Goal: Information Seeking & Learning: Learn about a topic

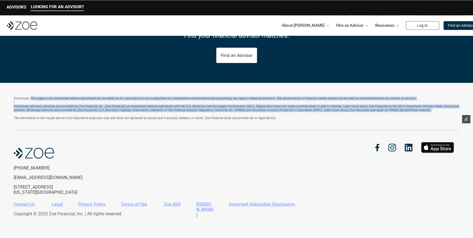
drag, startPoint x: 30, startPoint y: 98, endPoint x: 291, endPoint y: 116, distance: 261.1
click at [291, 116] on div "Disclosure: This page is not investment advice and should not be relied on for …" at bounding box center [237, 108] width 446 height 24
copy div "This page is not investment advice and should not be relied on for such advice …"
click at [108, 96] on em "Disclosure: This page is not investment advice and should not be relied on for …" at bounding box center [215, 98] width 403 height 4
drag, startPoint x: 114, startPoint y: 99, endPoint x: 438, endPoint y: 110, distance: 323.5
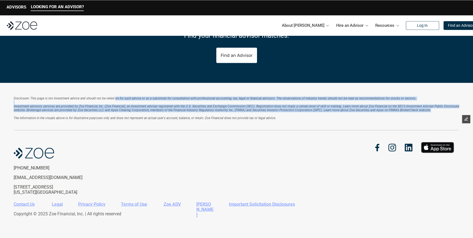
click at [438, 110] on div "Disclosure: This page is not investment advice and should not be relied on for …" at bounding box center [237, 108] width 446 height 24
copy div "on for such advice or as a substitute for consultation with professional accoun…"
click at [101, 100] on p at bounding box center [237, 102] width 446 height 4
drag, startPoint x: 30, startPoint y: 98, endPoint x: 447, endPoint y: 110, distance: 417.2
click at [447, 110] on div "Disclosure: This page is not investment advice and should not be relied on for …" at bounding box center [237, 108] width 446 height 24
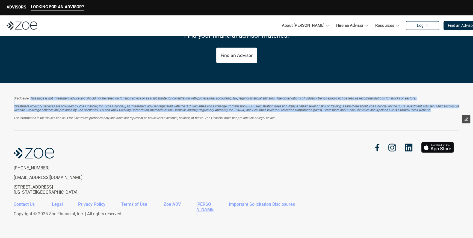
copy div "This page is not investment advice and should not be relied on for such advice …"
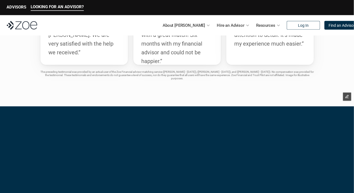
scroll to position [1217, 0]
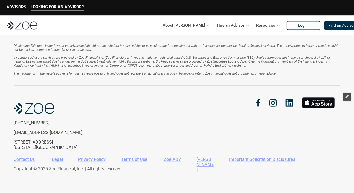
click at [190, 80] on div "Disclosure: This page is not investment advice and should not be relied on for …" at bounding box center [177, 65] width 327 height 42
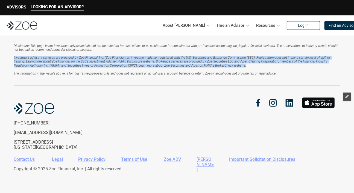
drag, startPoint x: 10, startPoint y: 56, endPoint x: 262, endPoint y: 65, distance: 252.4
click at [262, 65] on div "Disclosure: This page is not investment advice and should not be relied on for …" at bounding box center [177, 111] width 354 height 163
copy em "Investment advisory services are provided by Zoe Financial, Inc. (Zoe Financial…"
click at [58, 159] on link "Legal" at bounding box center [57, 159] width 11 height 5
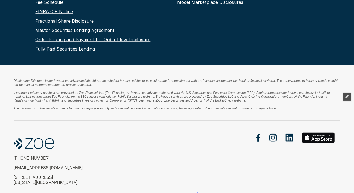
scroll to position [207, 0]
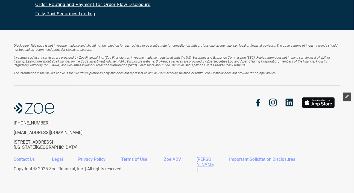
click at [91, 159] on link "Privacy Policy" at bounding box center [91, 159] width 27 height 5
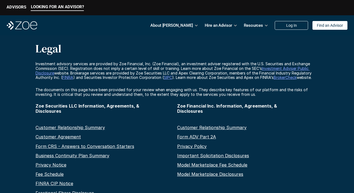
scroll to position [207, 0]
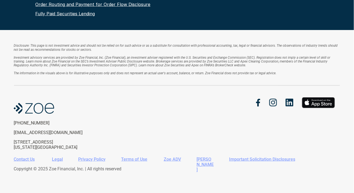
click at [252, 161] on link "Important Solicitation Disclosures" at bounding box center [262, 159] width 66 height 5
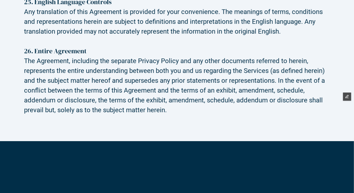
scroll to position [4657, 0]
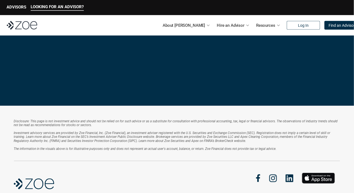
scroll to position [1217, 0]
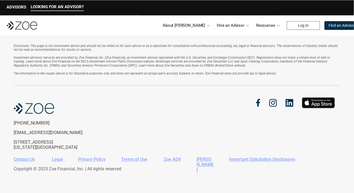
click at [238, 159] on link "Important Solicitation Disclosures" at bounding box center [262, 159] width 66 height 5
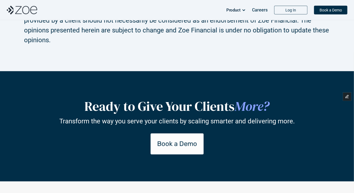
scroll to position [298, 0]
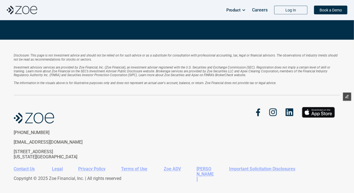
click at [135, 167] on link "Terms of Use" at bounding box center [134, 169] width 26 height 5
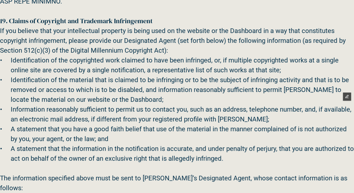
scroll to position [4657, 0]
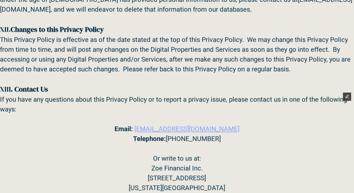
scroll to position [3277, 0]
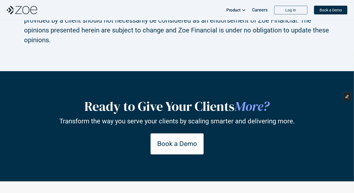
scroll to position [298, 0]
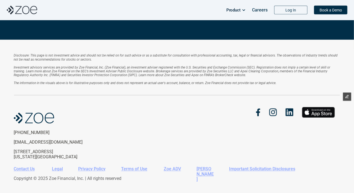
click at [135, 167] on link "Terms of Use" at bounding box center [134, 169] width 26 height 5
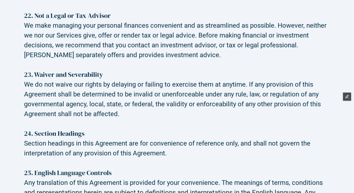
scroll to position [4657, 0]
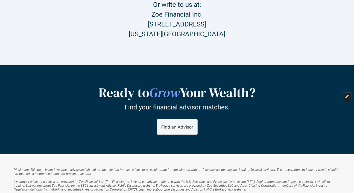
scroll to position [3277, 0]
